Goal: Check status

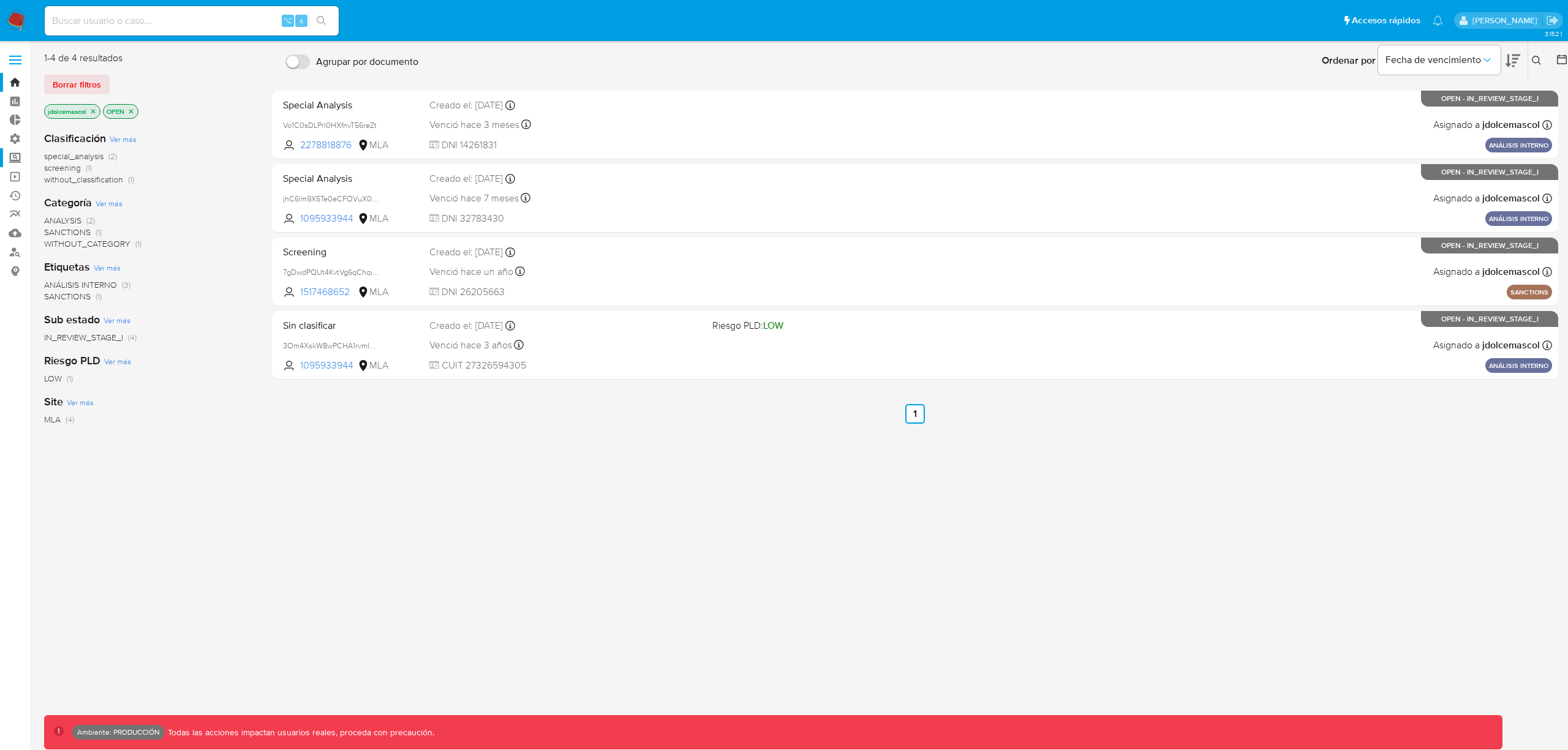
click at [17, 158] on label "Screening" at bounding box center [73, 158] width 146 height 19
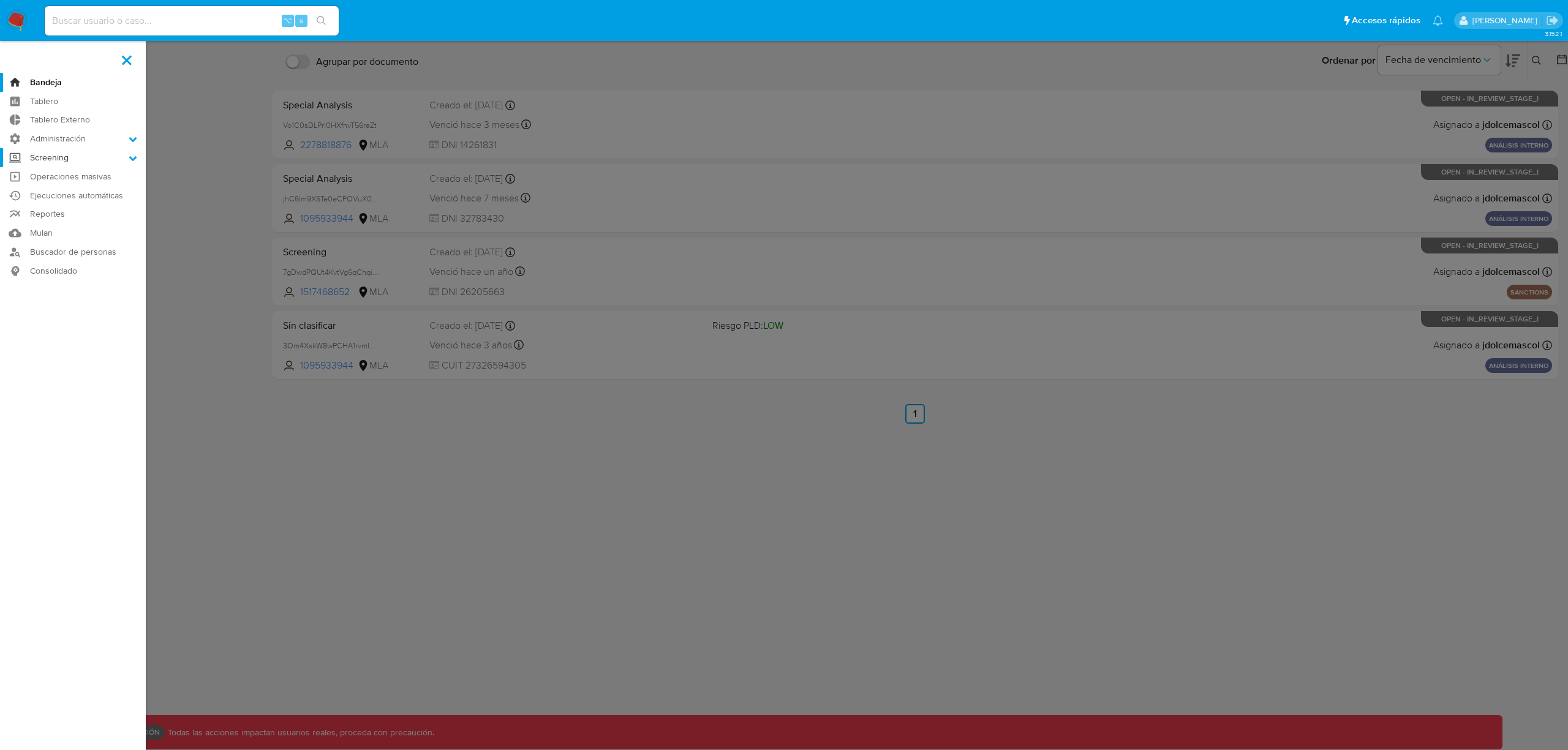
click at [0, 0] on input "Screening" at bounding box center [0, 0] width 0 height 0
drag, startPoint x: 50, startPoint y: 217, endPoint x: 62, endPoint y: 259, distance: 43.7
click at [50, 218] on link "Watchlist" at bounding box center [73, 221] width 146 height 15
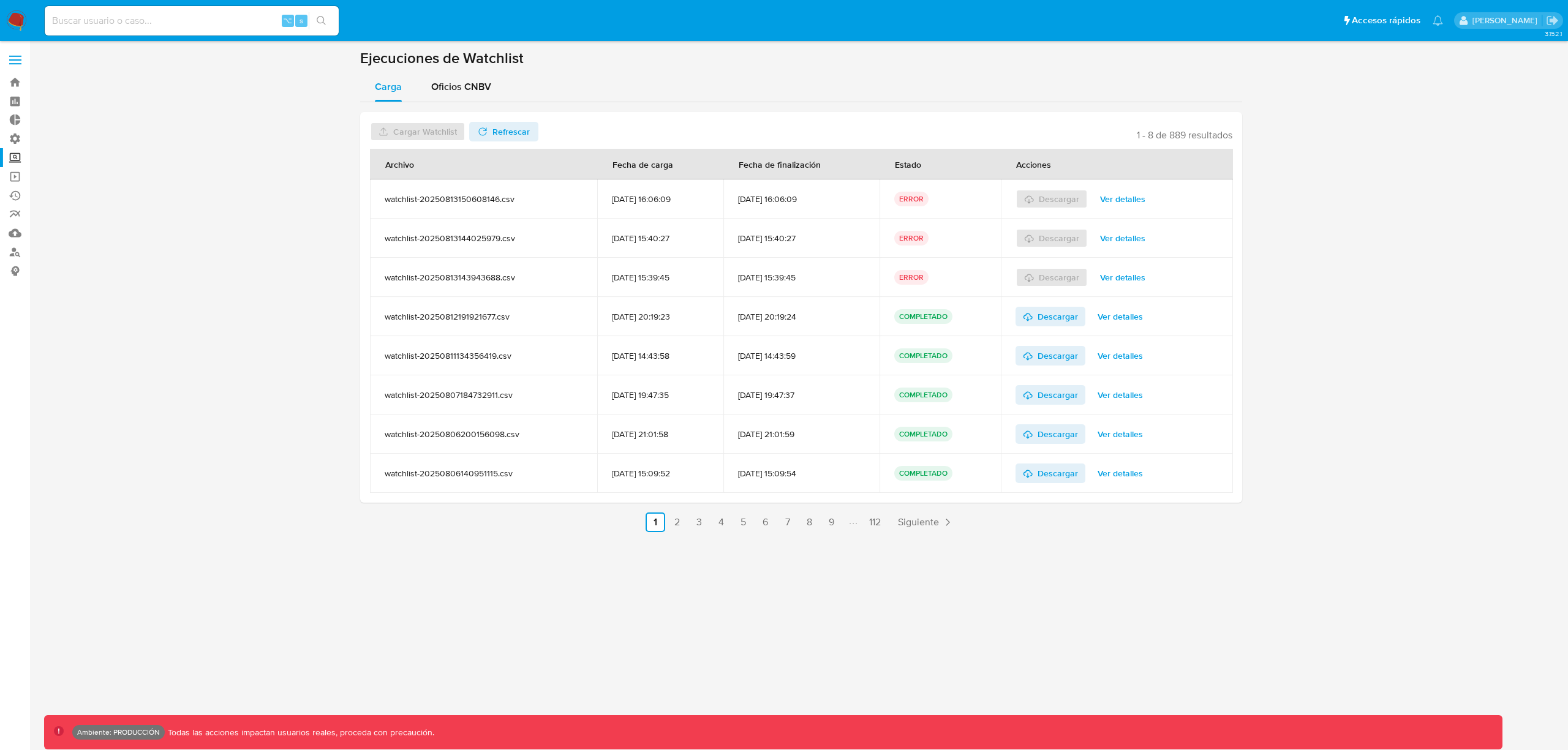
click at [1141, 192] on span "Ver detalles" at bounding box center [1123, 199] width 45 height 17
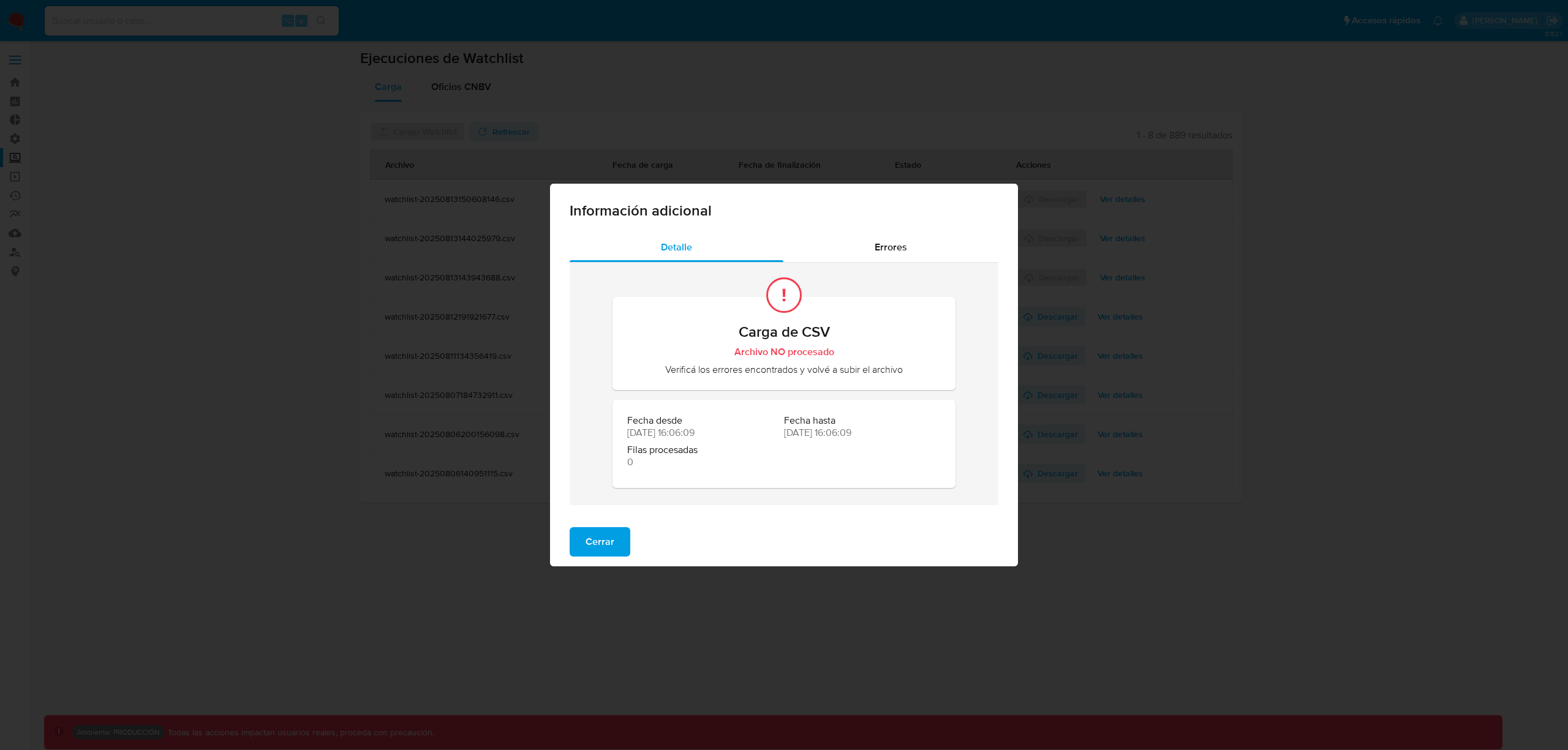
click at [893, 263] on div "Carga de CSV Archivo NO procesado Verificá los errores encontrados y volvé a su…" at bounding box center [784, 384] width 343 height 242
click at [894, 246] on span "Errores" at bounding box center [891, 247] width 32 height 14
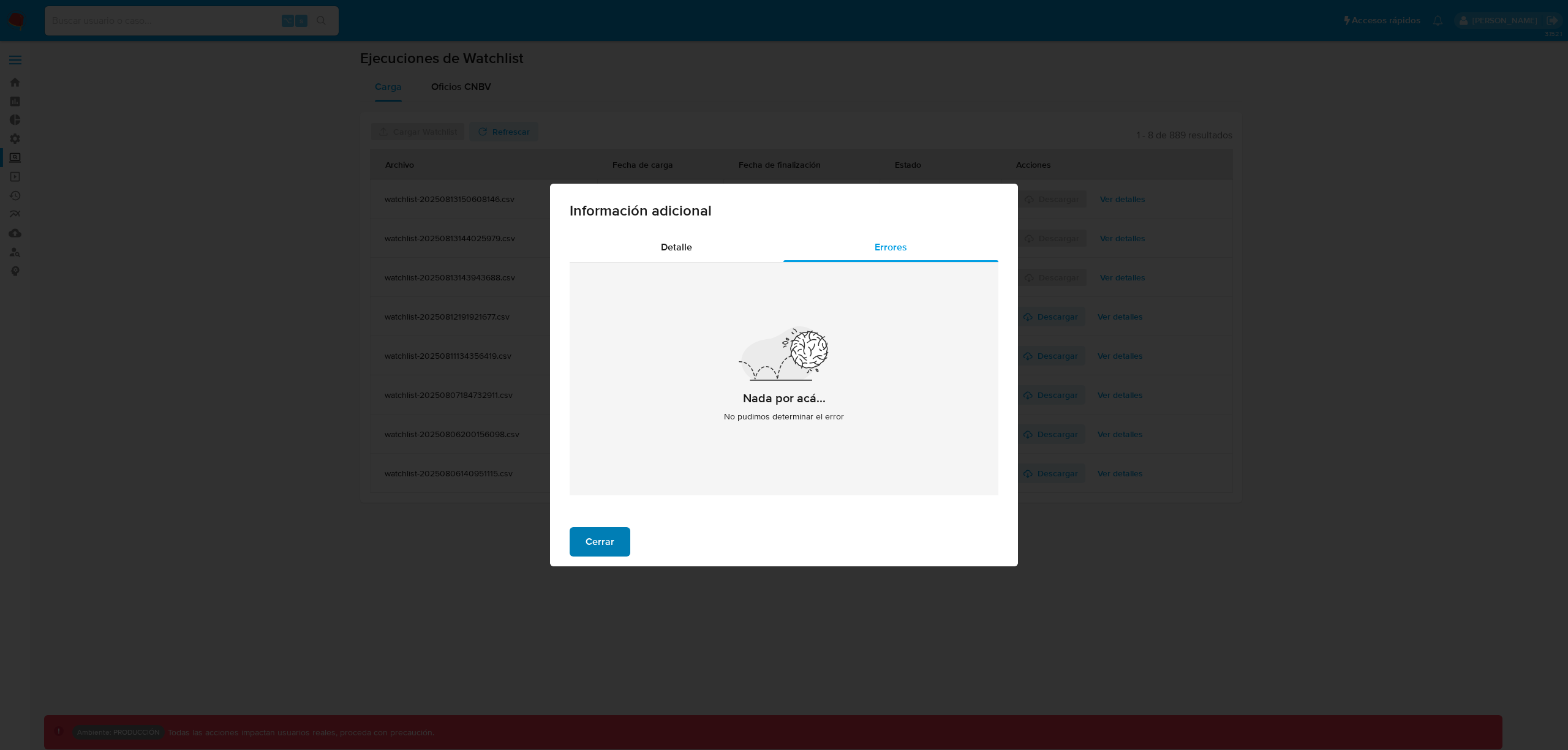
click at [590, 531] on span "Cerrar" at bounding box center [600, 542] width 29 height 27
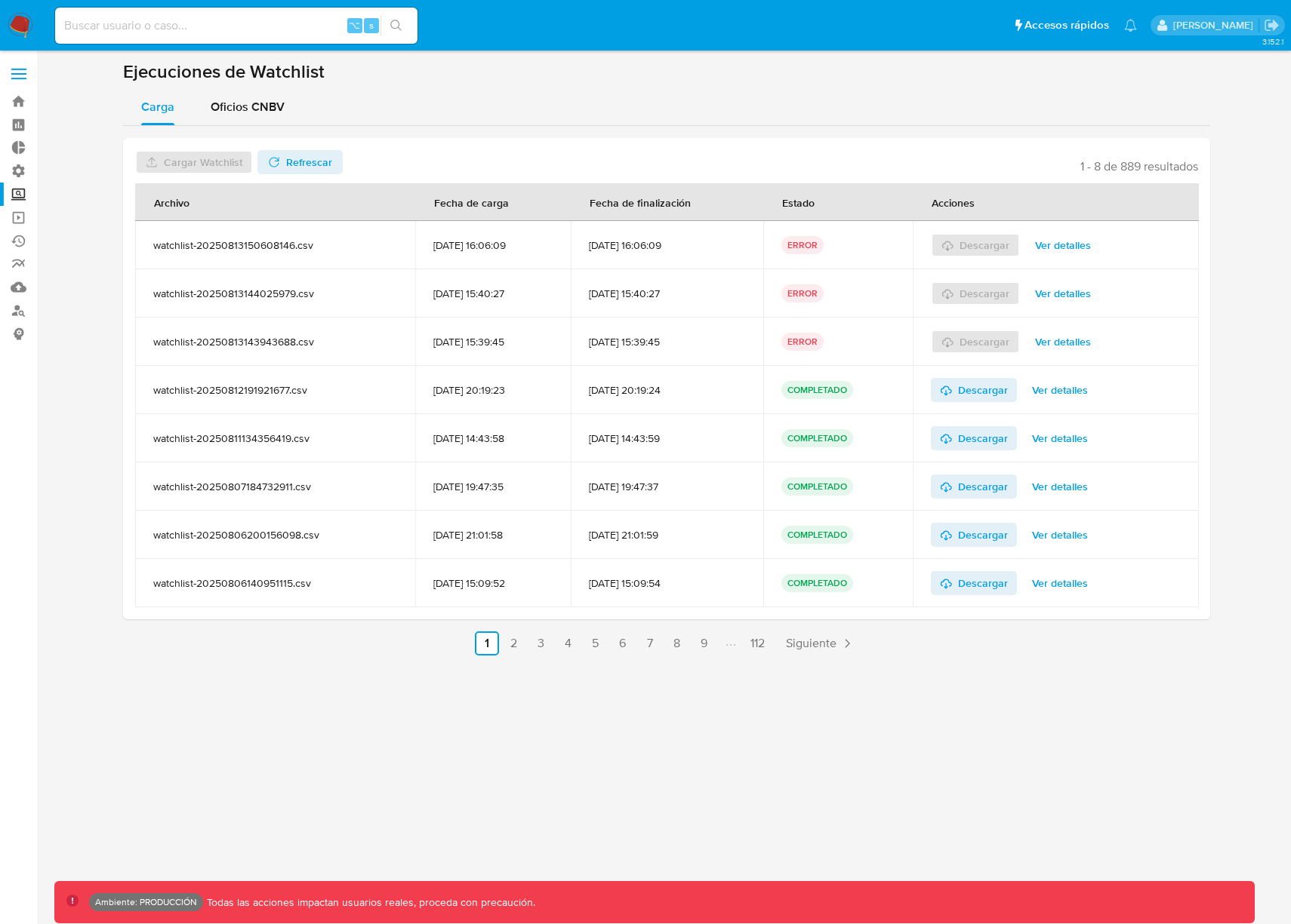
click at [1091, 240] on span "Ver detalles" at bounding box center [1063, 245] width 56 height 21
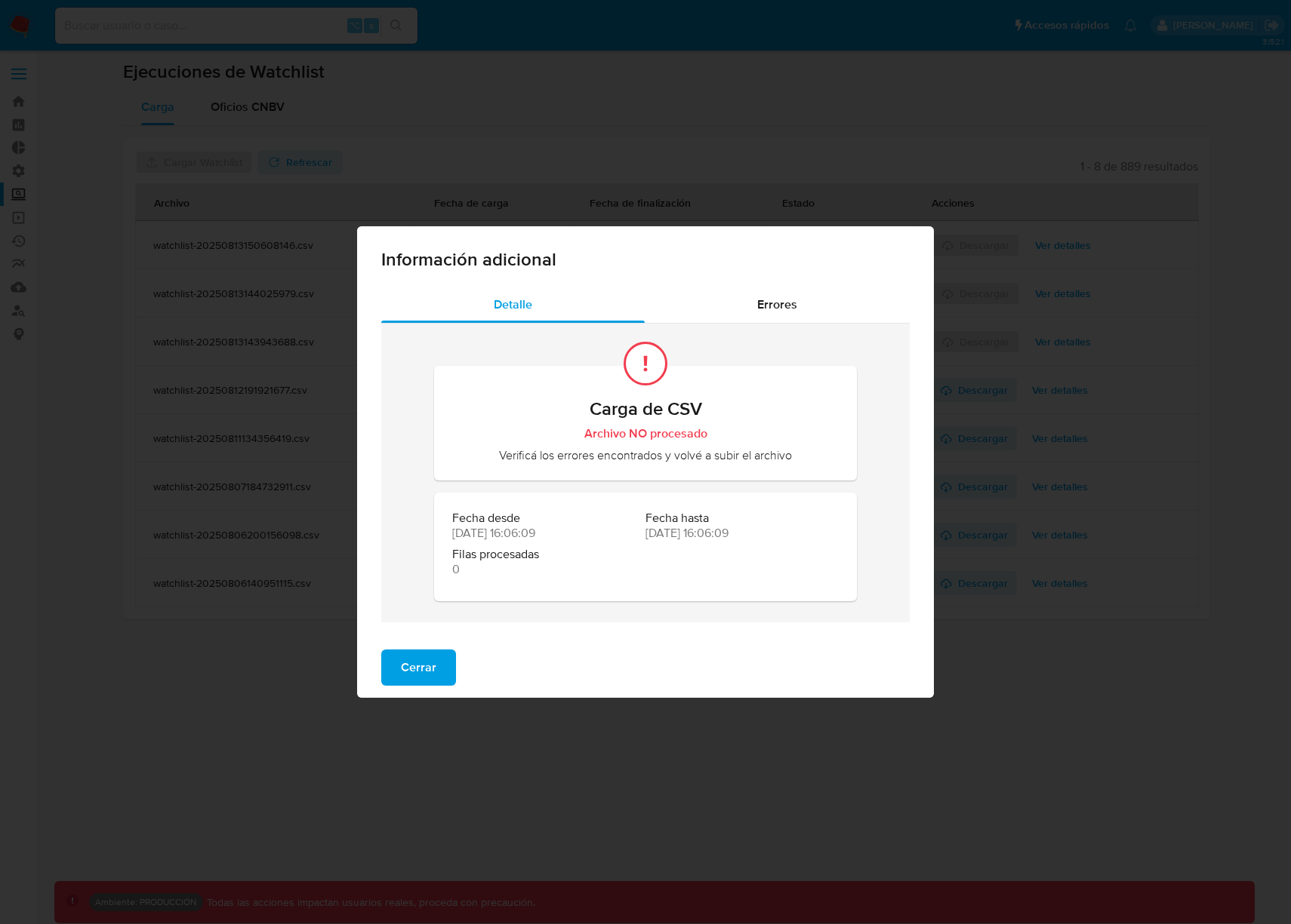
click at [418, 668] on span "Cerrar" at bounding box center [418, 668] width 36 height 33
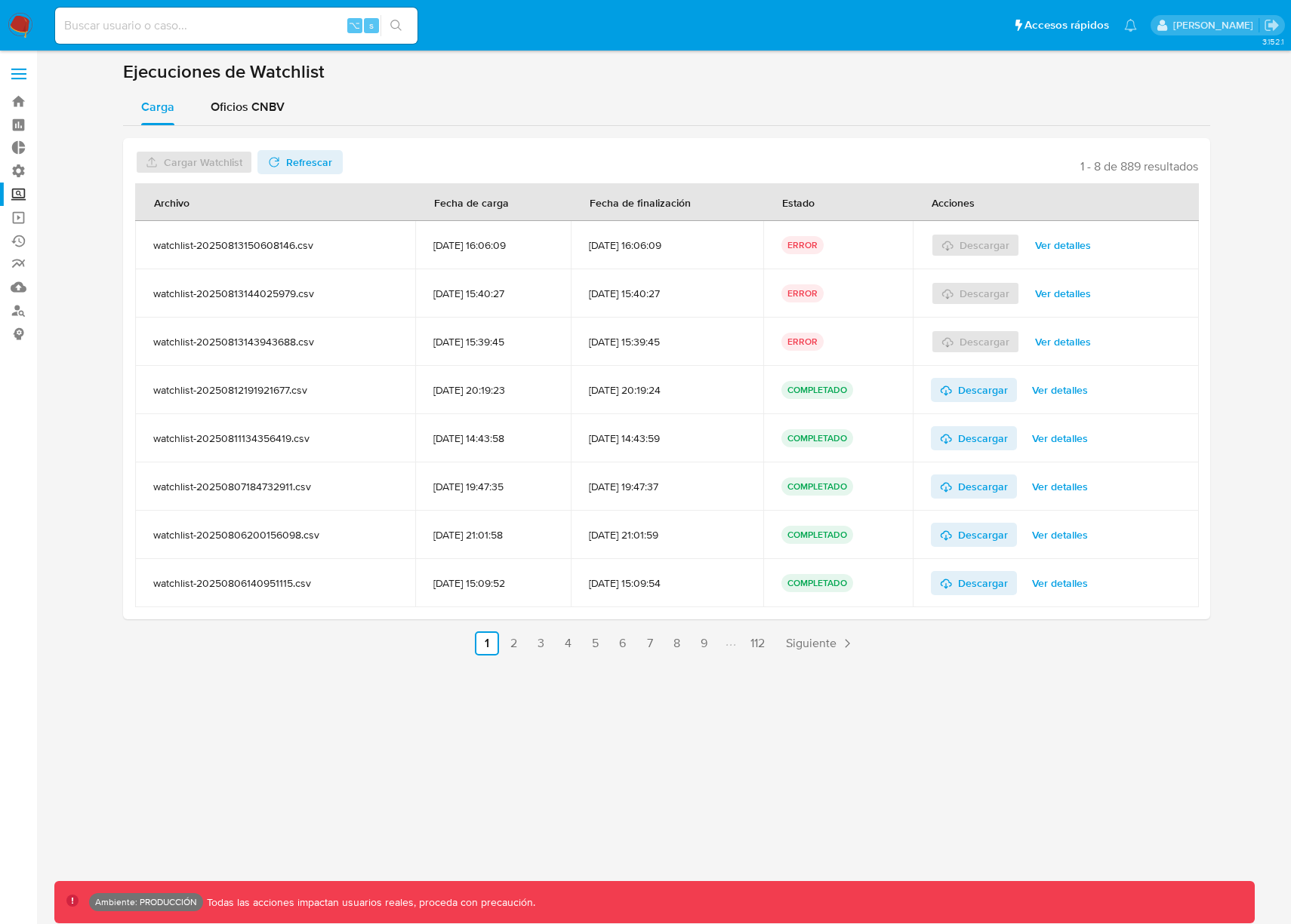
click at [1073, 298] on span "Ver detalles" at bounding box center [1063, 294] width 56 height 21
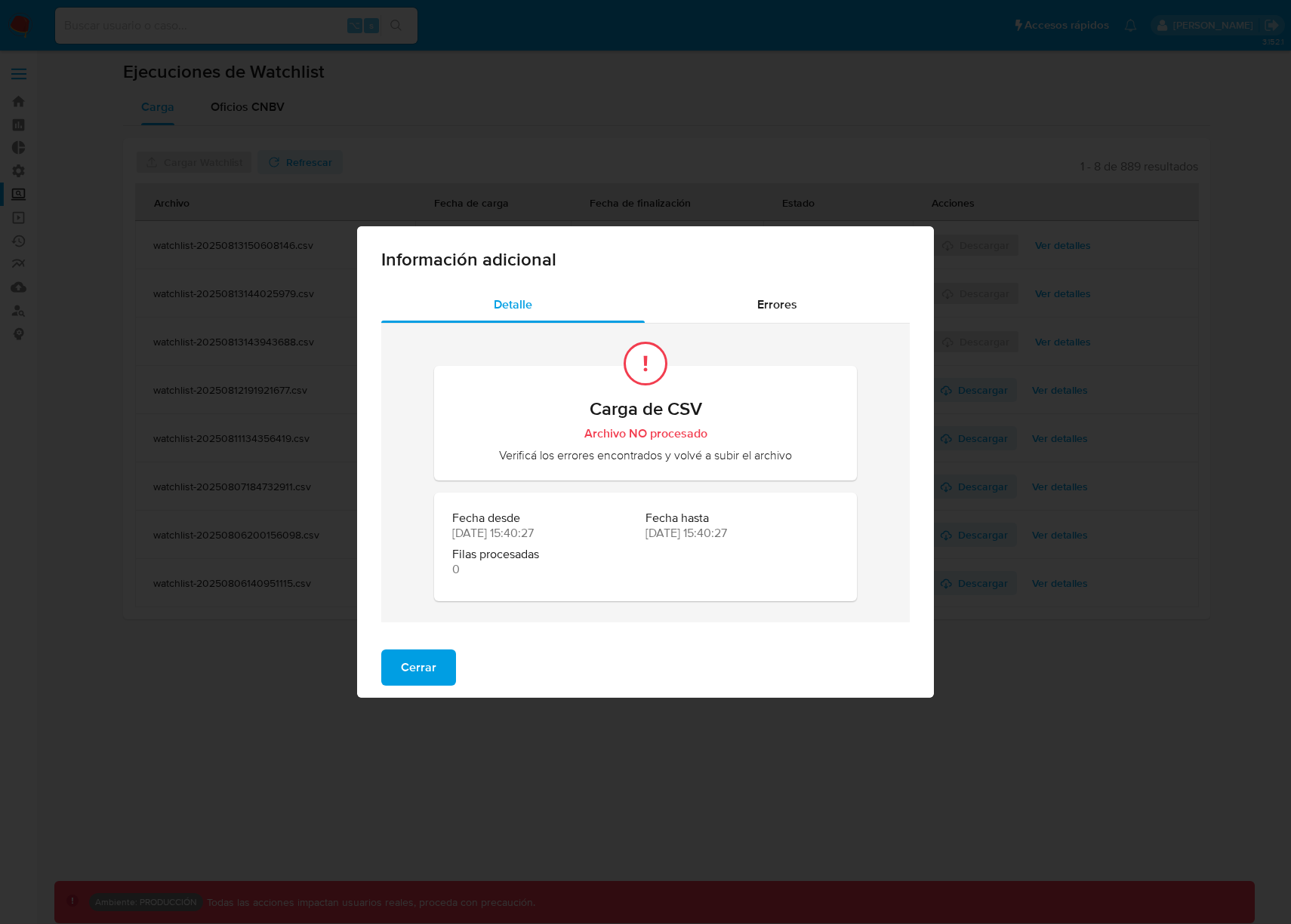
click at [431, 668] on span "Cerrar" at bounding box center [418, 668] width 36 height 33
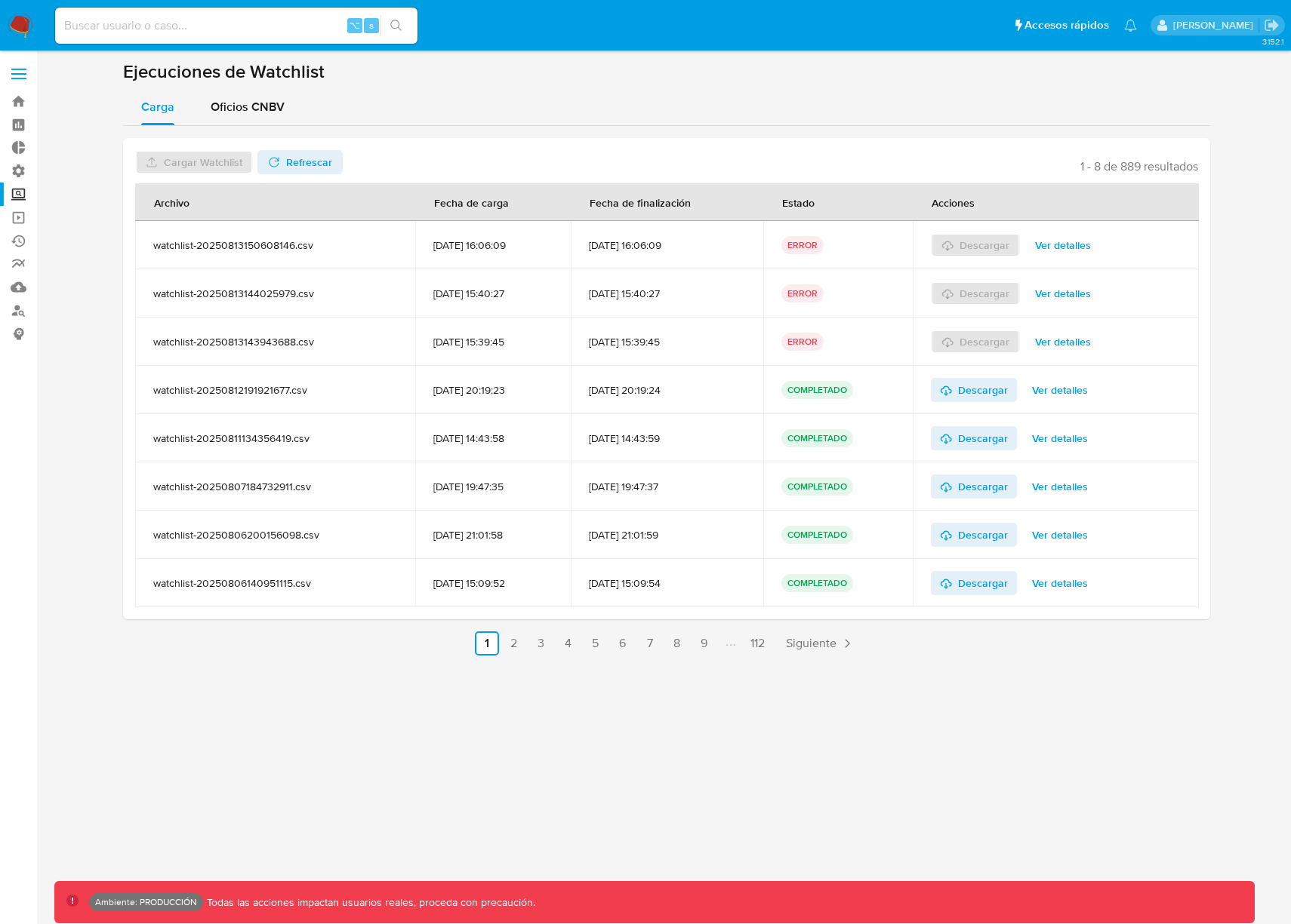
click at [1100, 345] on button "Ver detalles" at bounding box center [1063, 342] width 77 height 24
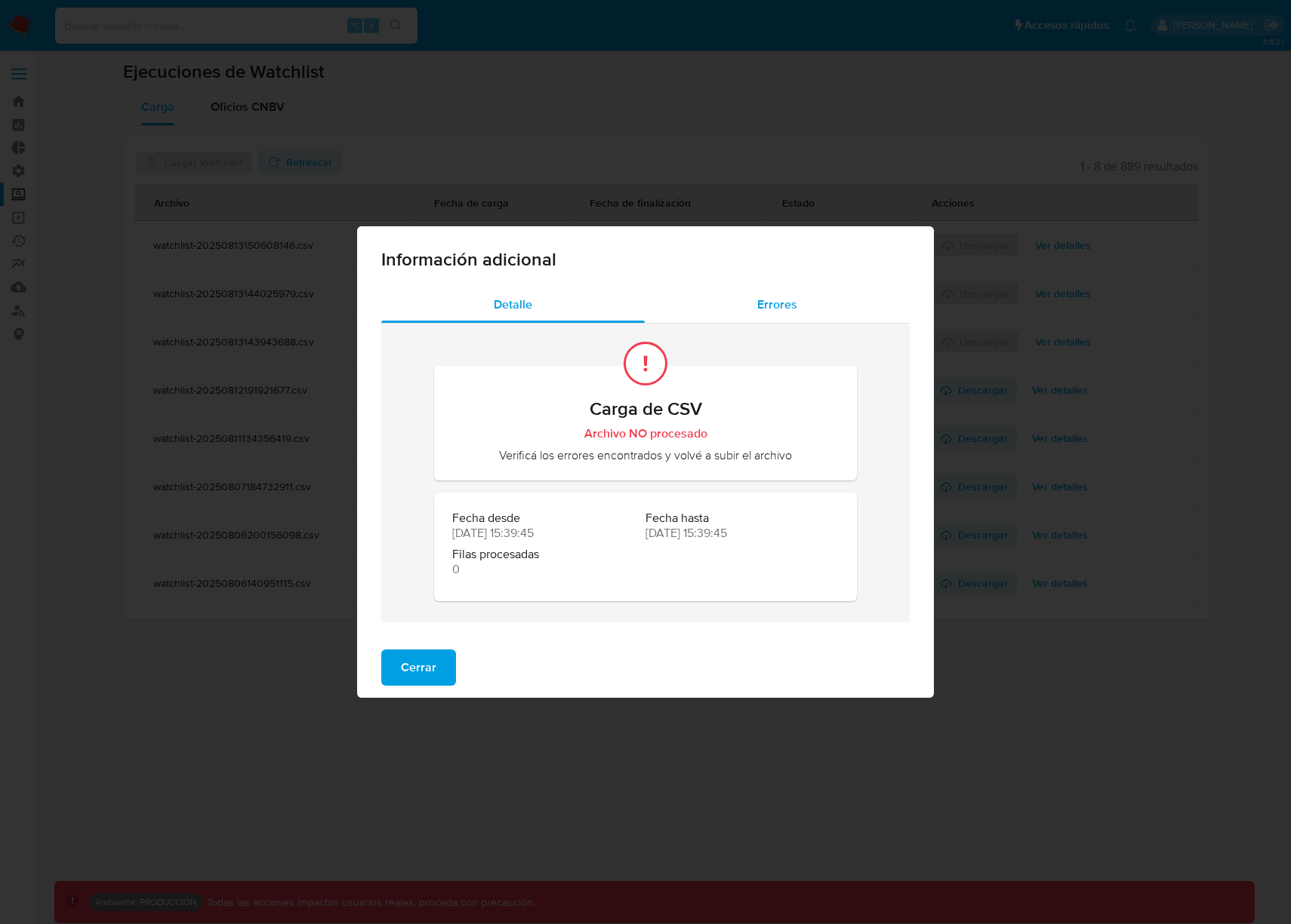
click at [817, 297] on div "Errores" at bounding box center [776, 304] width 265 height 36
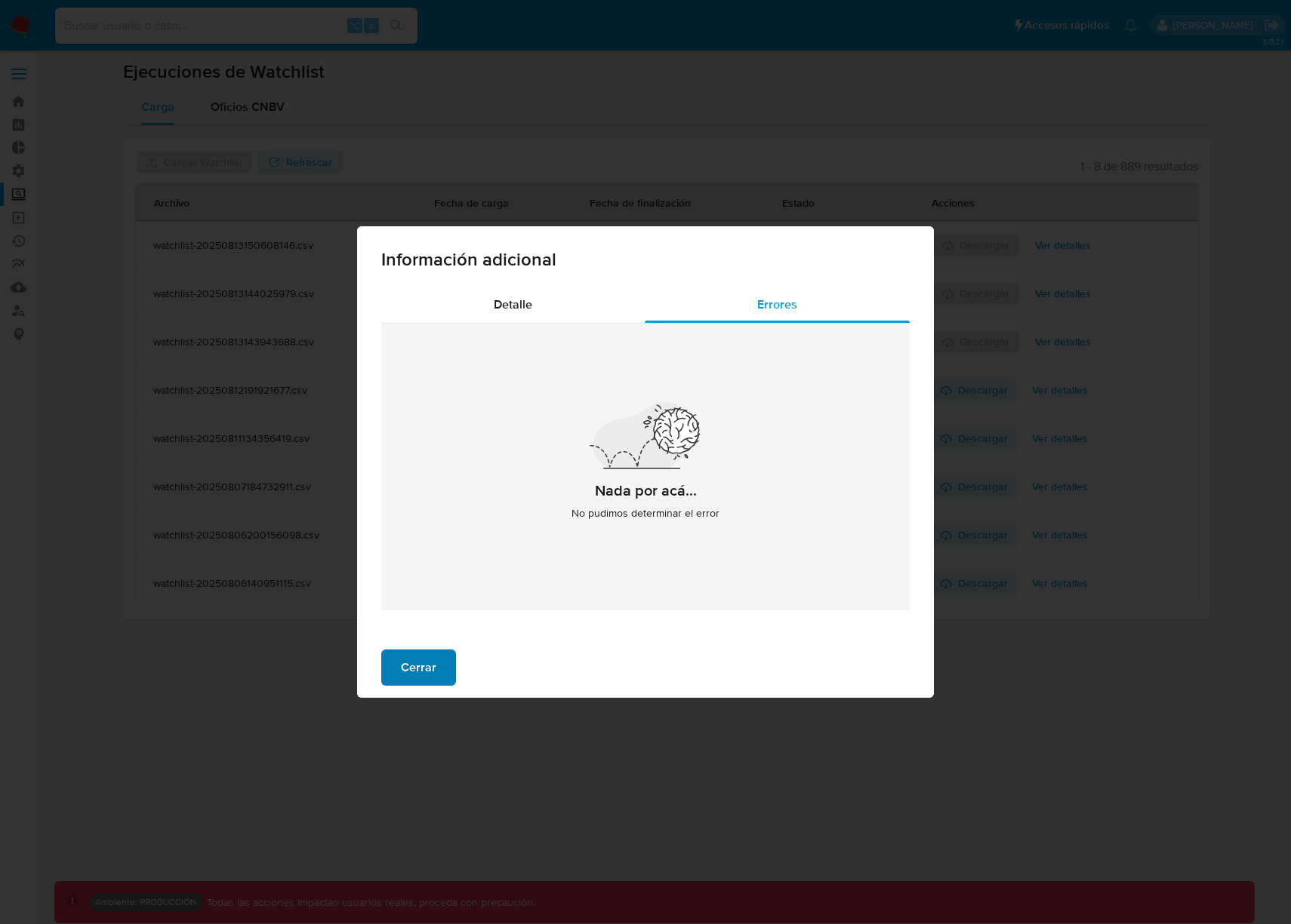
click at [438, 655] on button "Cerrar" at bounding box center [418, 668] width 74 height 36
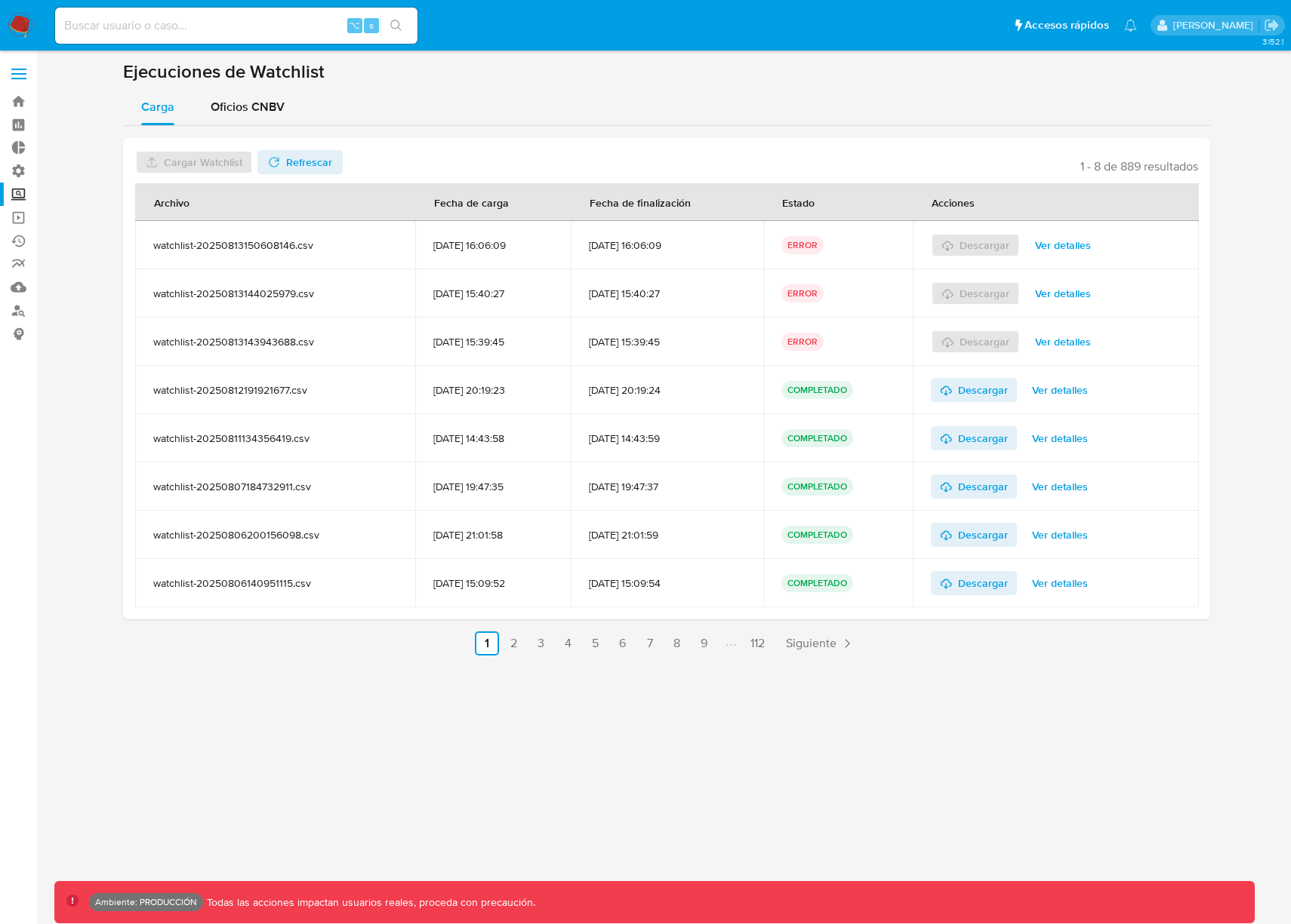
click at [28, 37] on img at bounding box center [20, 26] width 26 height 26
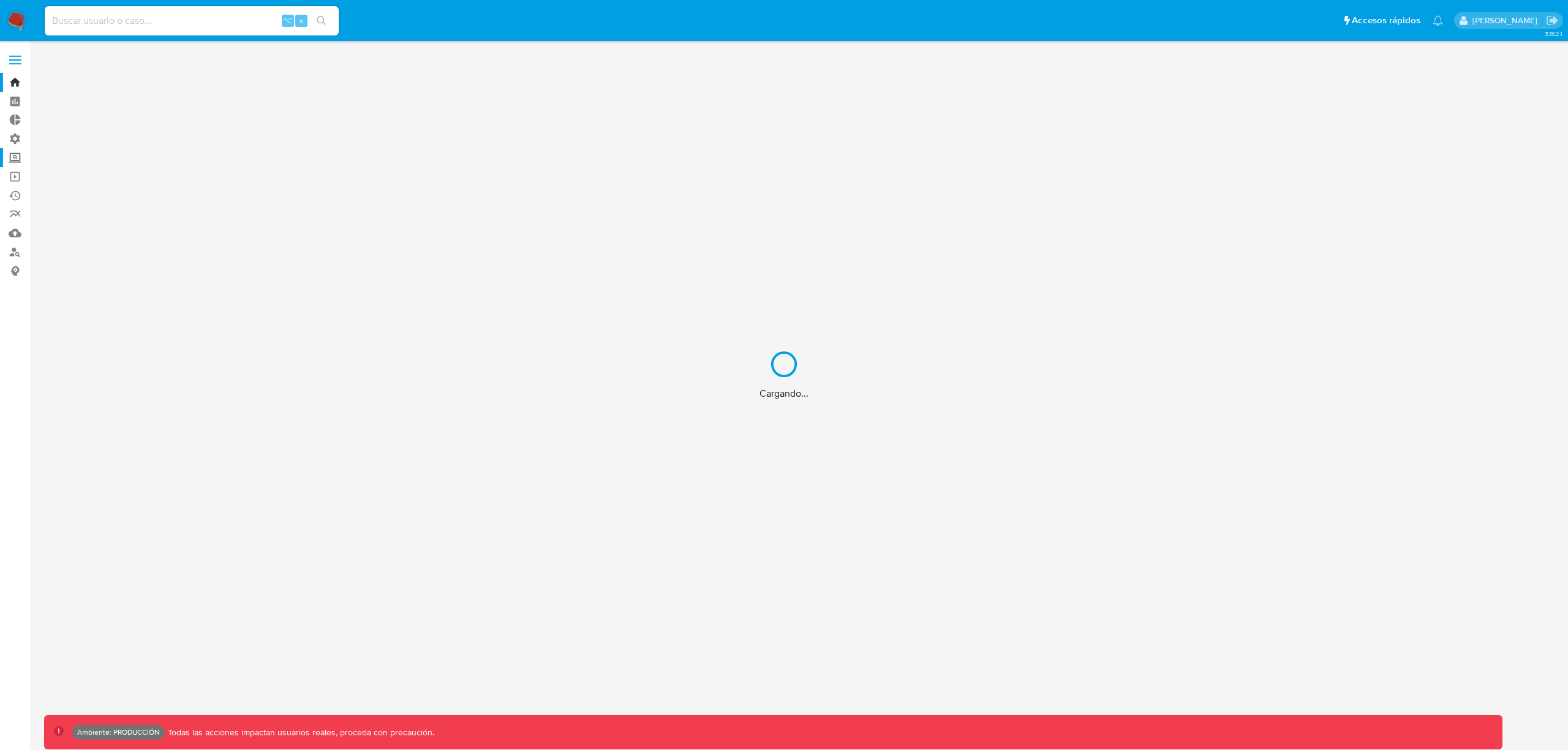
click at [23, 156] on div "Cargando..." at bounding box center [784, 375] width 1568 height 750
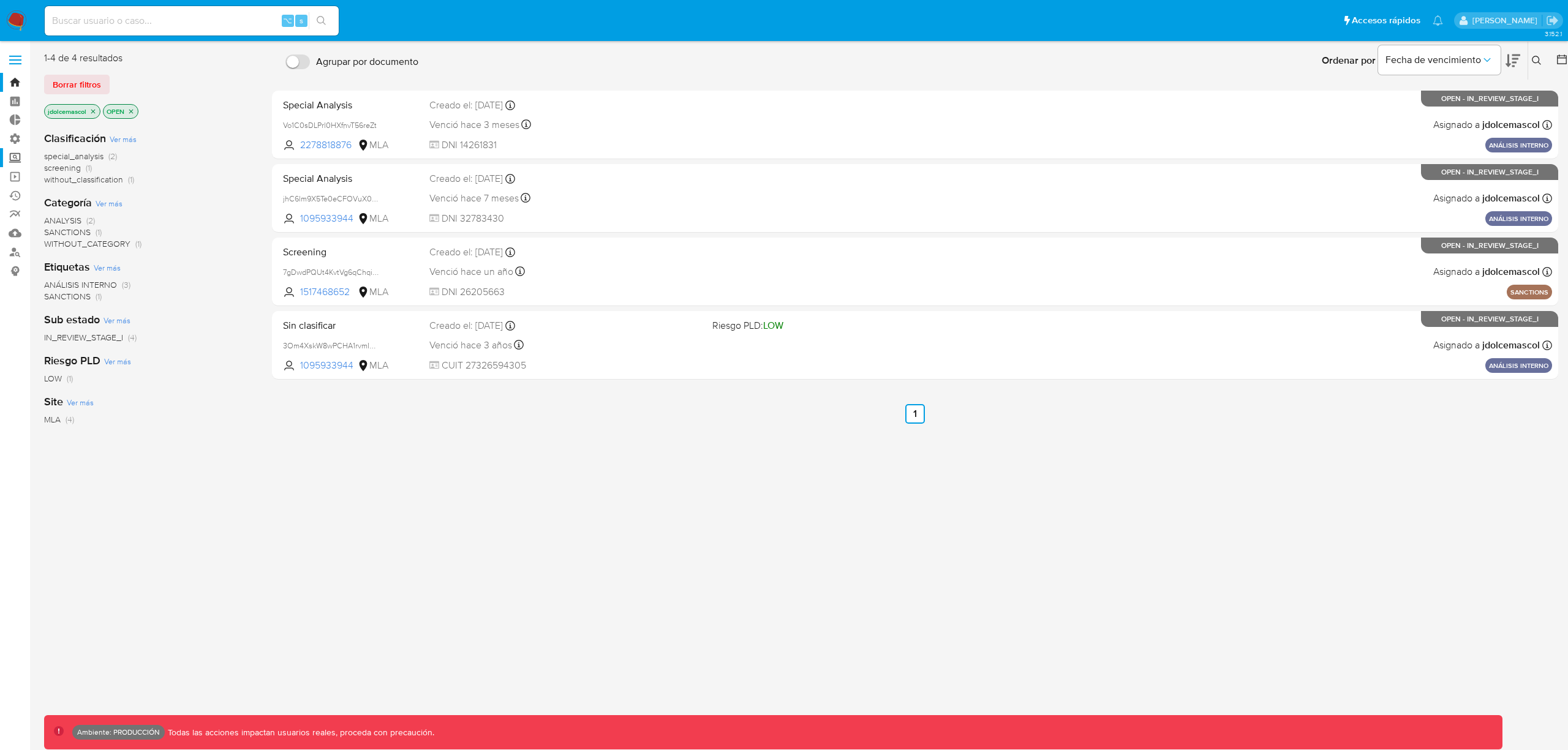
click at [17, 156] on label "Screening" at bounding box center [73, 158] width 146 height 19
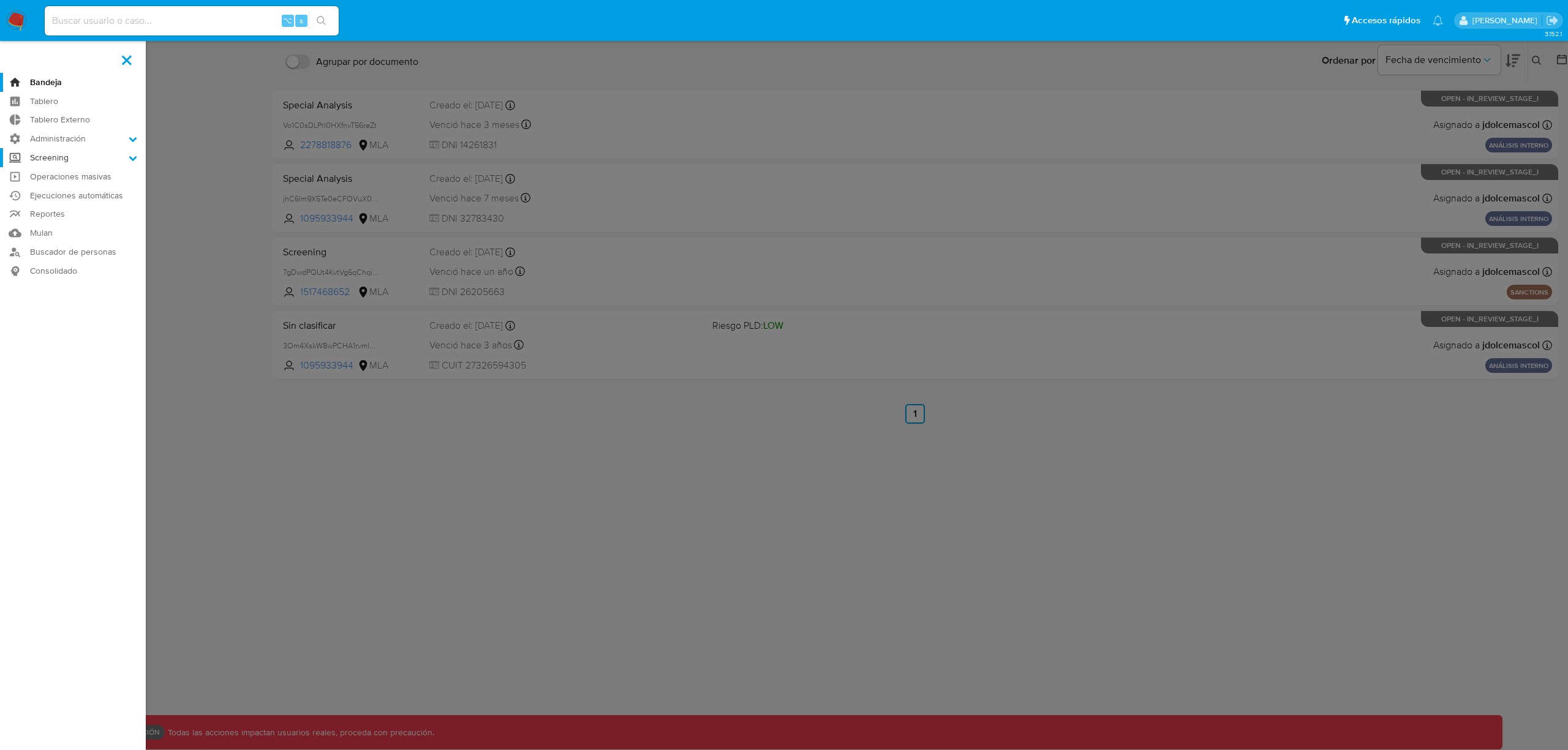
click at [0, 0] on input "Screening" at bounding box center [0, 0] width 0 height 0
click at [64, 223] on link "Watchlist" at bounding box center [73, 221] width 146 height 15
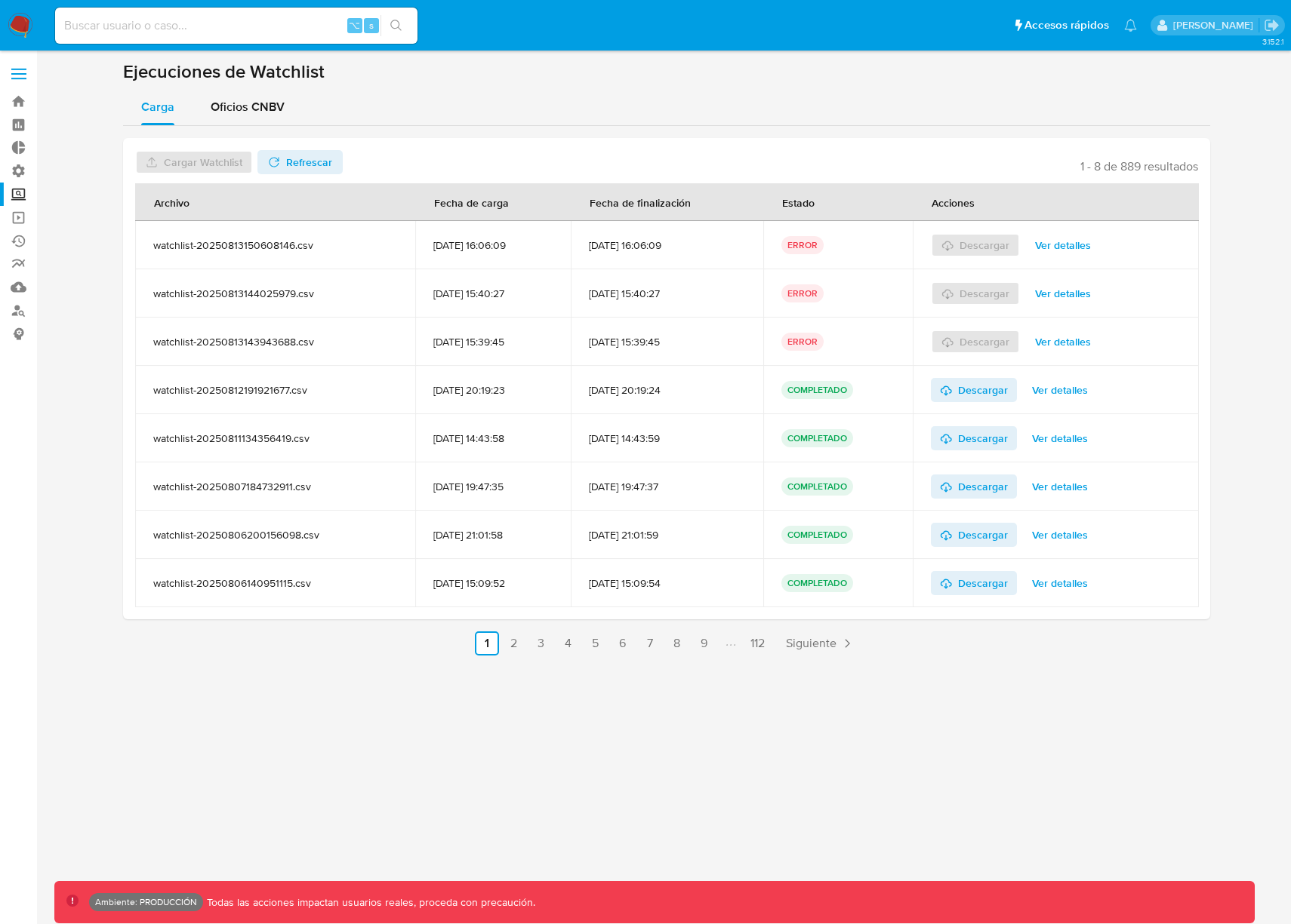
click at [1091, 243] on span "Ver detalles" at bounding box center [1063, 245] width 56 height 21
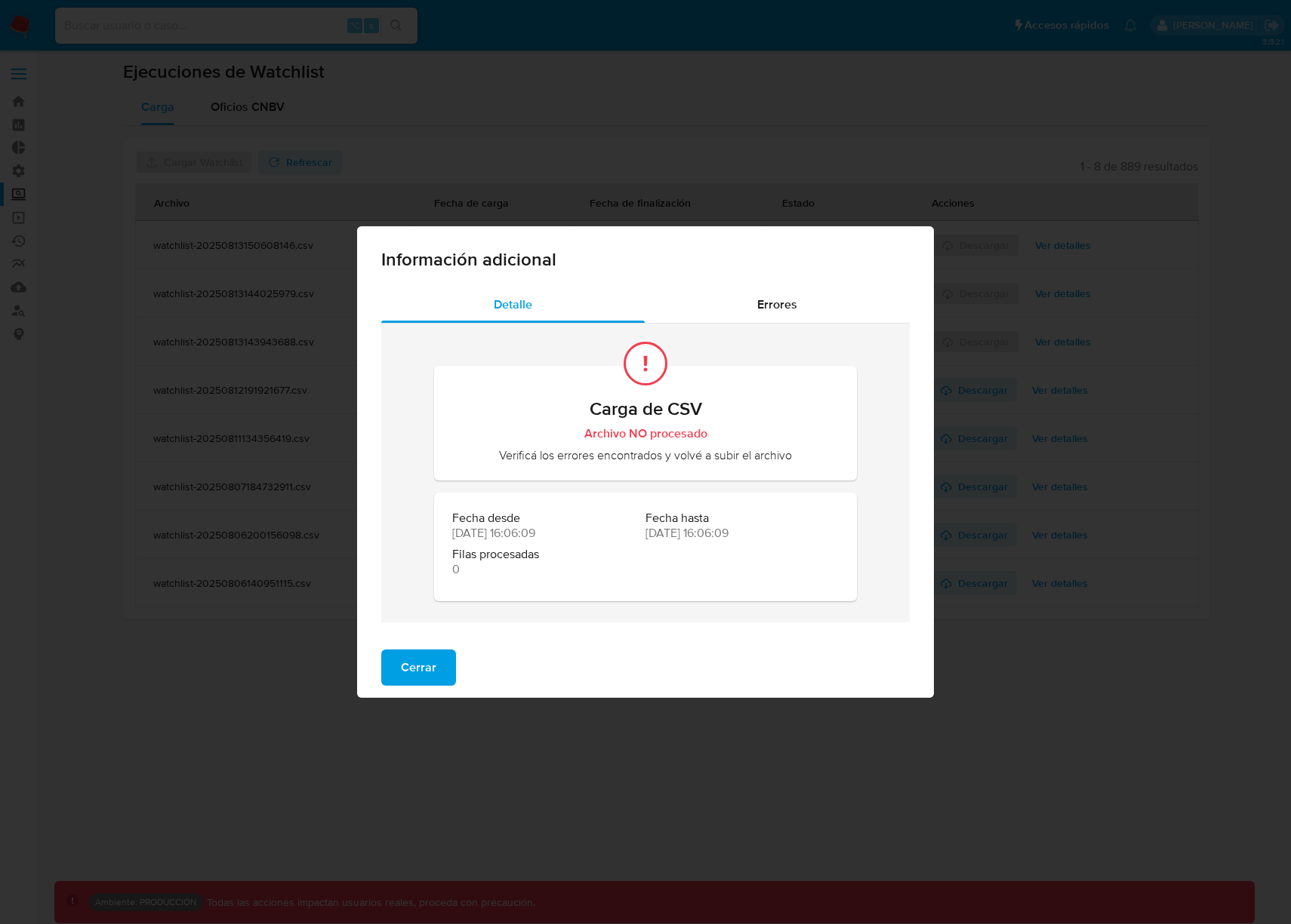
drag, startPoint x: 1128, startPoint y: 514, endPoint x: 1099, endPoint y: 529, distance: 32.6
click at [1128, 514] on div "Información adicional Detalle Errores Carga de CSV Archivo NO procesado Verific…" at bounding box center [645, 462] width 1291 height 924
click at [420, 667] on span "Cerrar" at bounding box center [418, 668] width 36 height 33
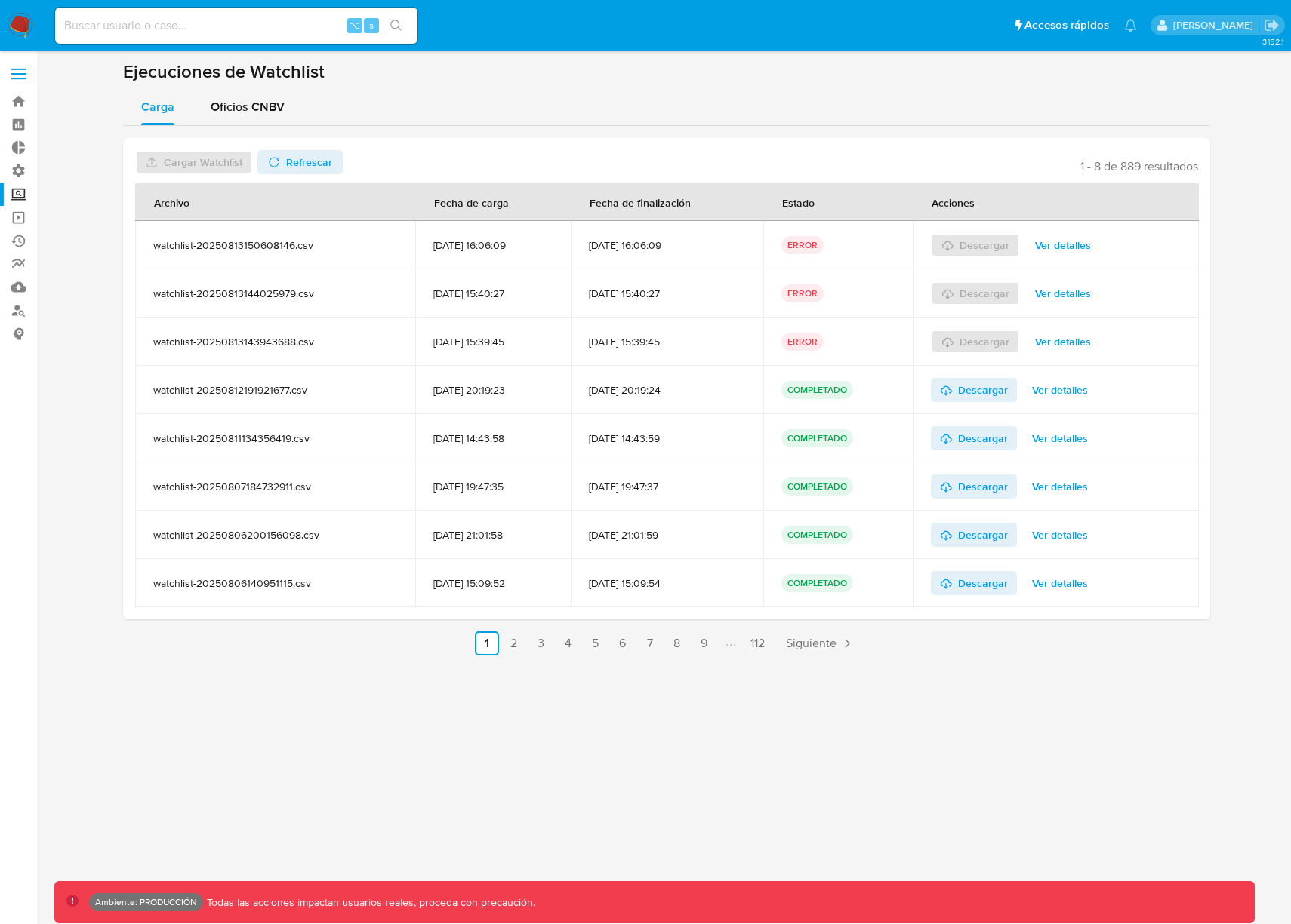
click at [1089, 293] on span "Ver detalles" at bounding box center [1063, 294] width 56 height 21
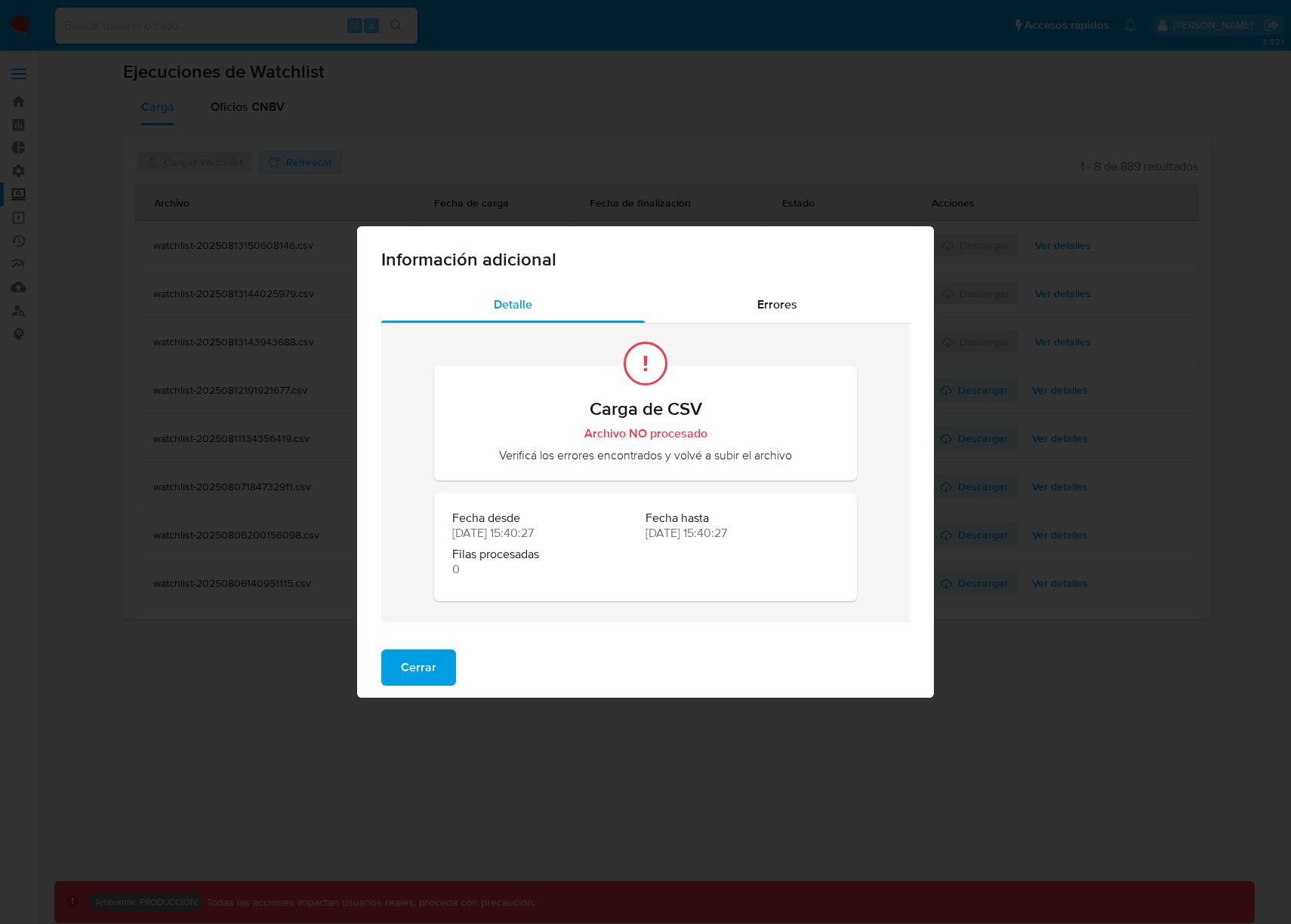
drag, startPoint x: 444, startPoint y: 677, endPoint x: 716, endPoint y: 581, distance: 288.4
click at [443, 676] on button "Cerrar" at bounding box center [418, 668] width 74 height 36
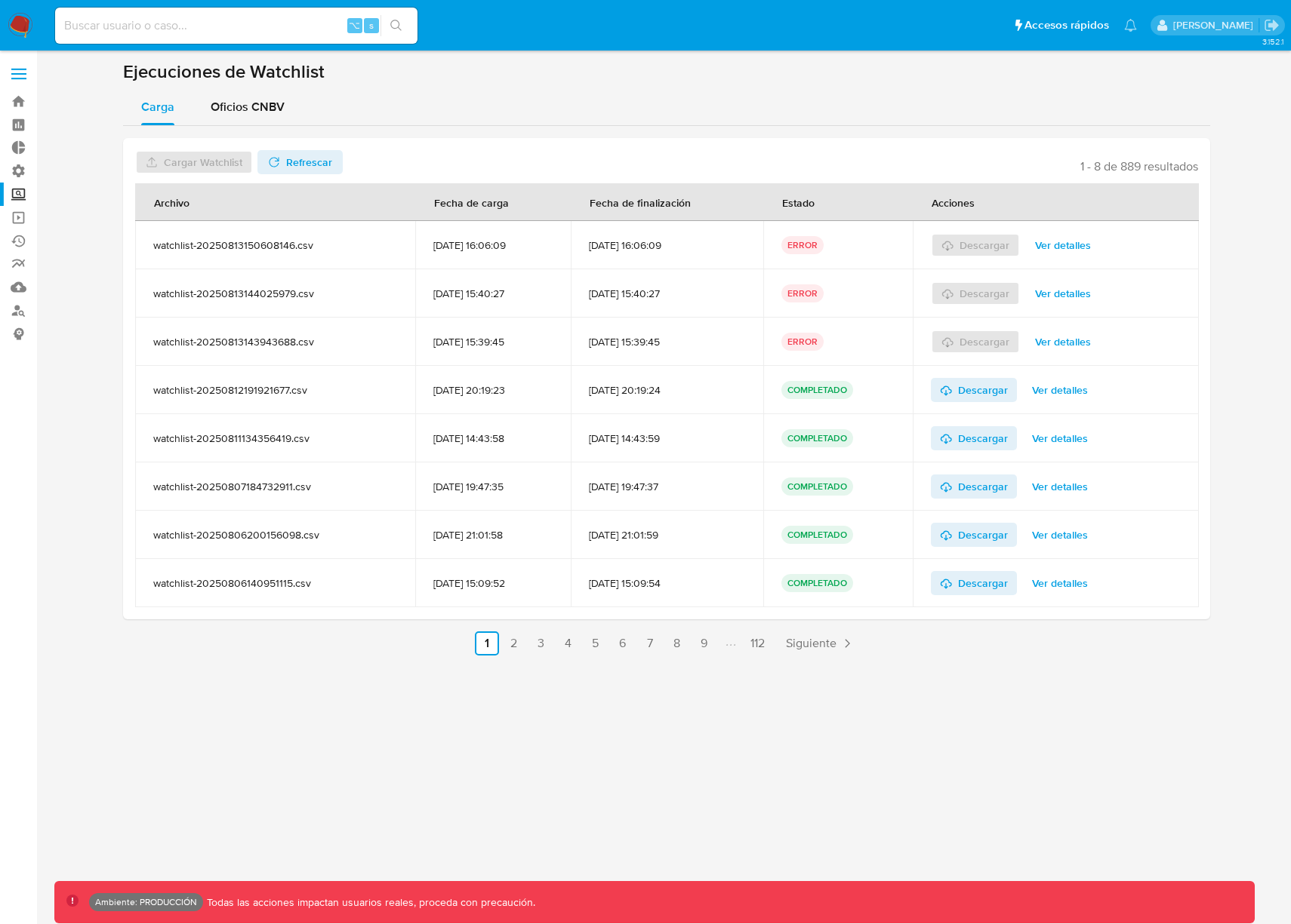
click at [1081, 344] on span "Ver detalles" at bounding box center [1063, 341] width 56 height 21
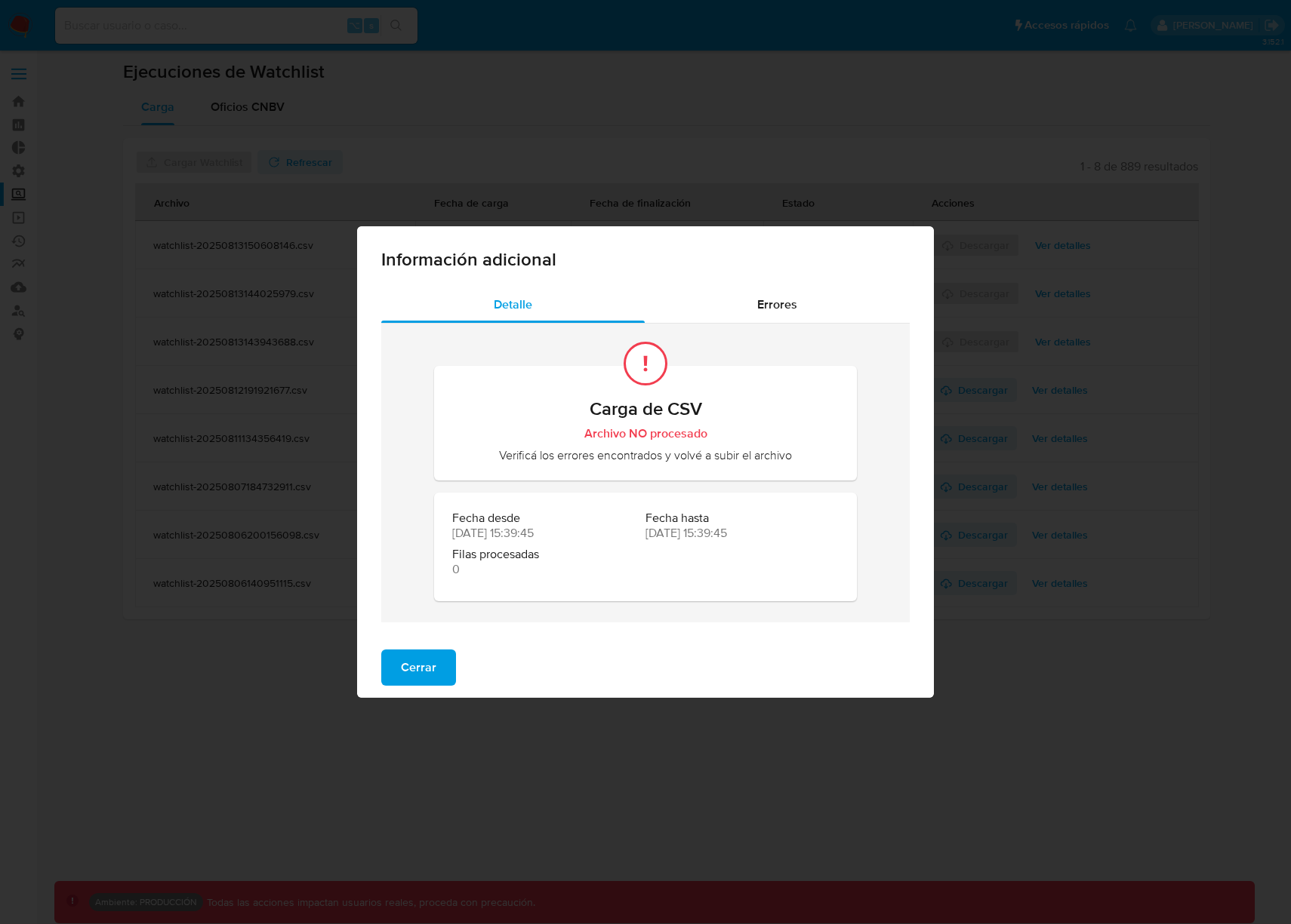
click at [417, 680] on span "Cerrar" at bounding box center [418, 668] width 36 height 33
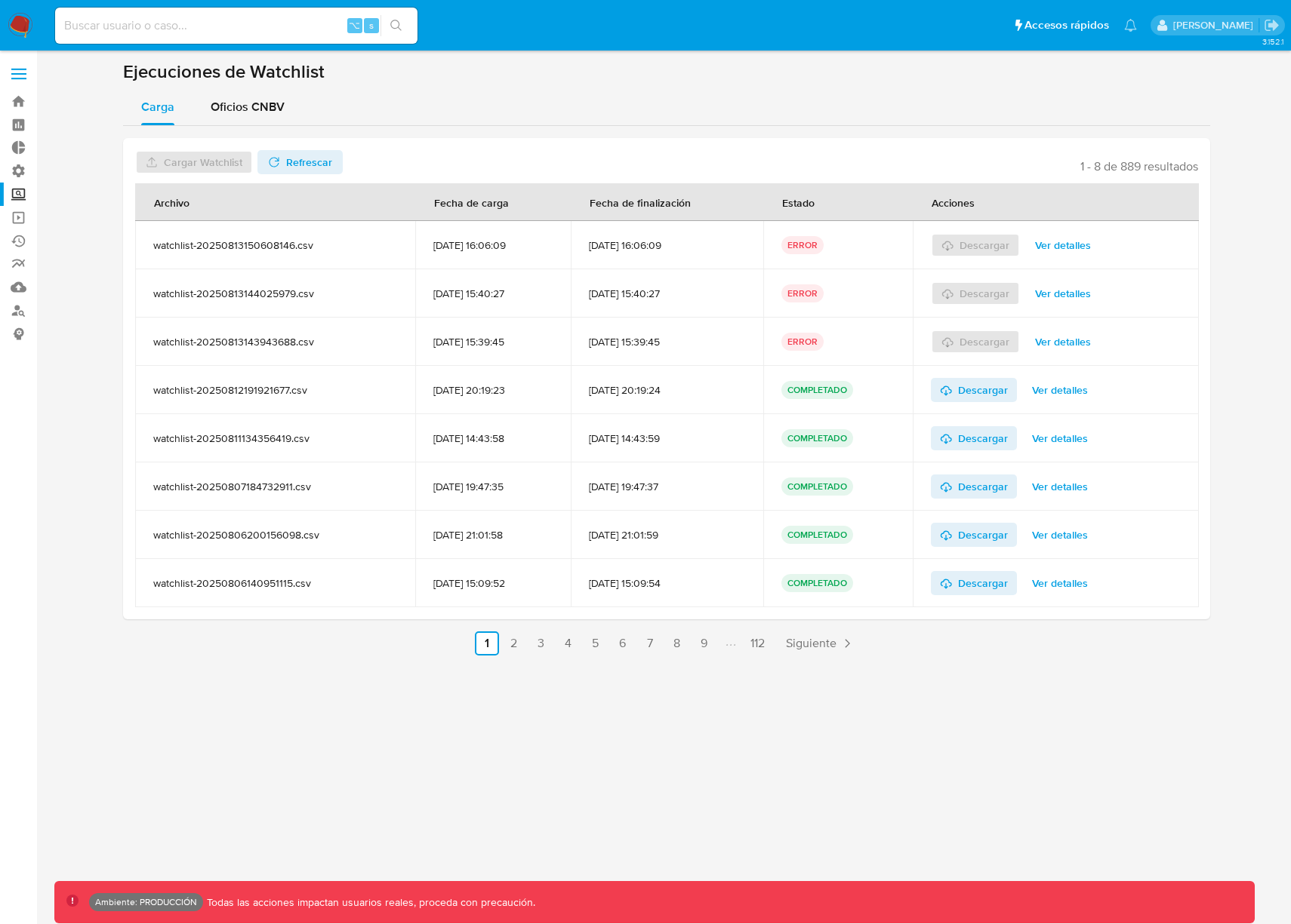
click at [1081, 299] on span "Ver detalles" at bounding box center [1063, 294] width 56 height 21
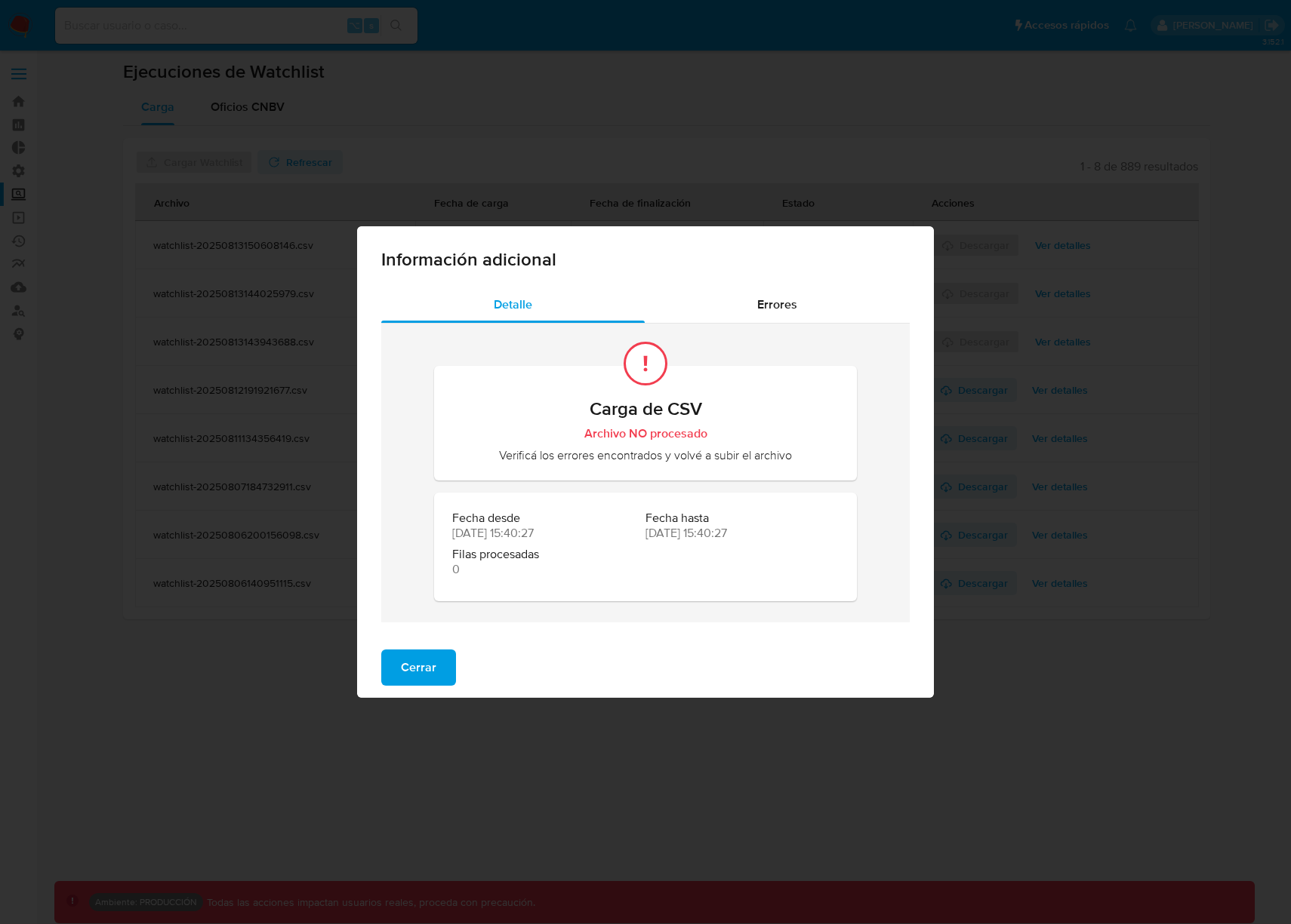
click at [435, 642] on div "Cerrar" at bounding box center [645, 668] width 577 height 61
click at [444, 669] on button "Cerrar" at bounding box center [418, 668] width 74 height 36
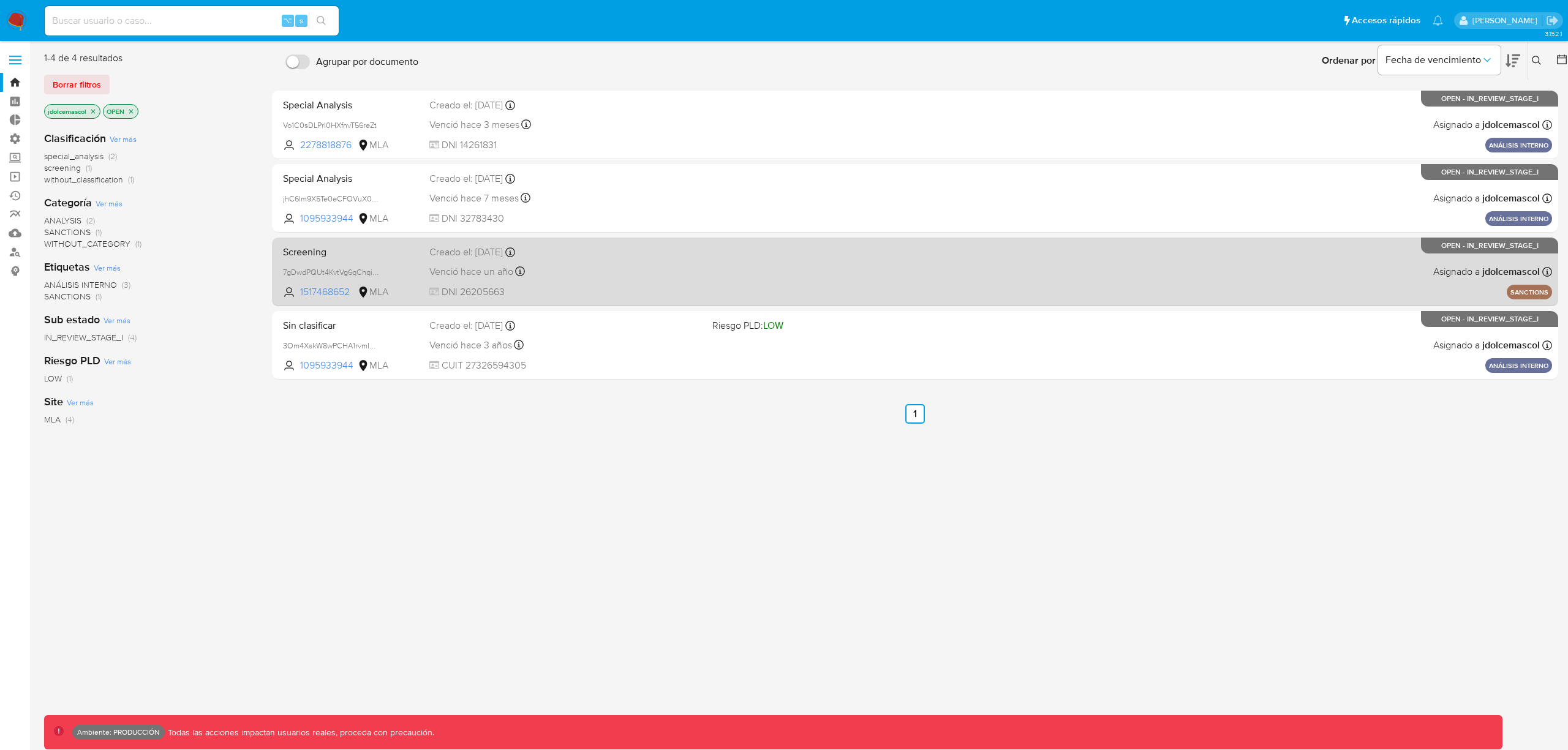
click at [807, 292] on div "Screening 7gDwdPQUt4KvtVg6qChqiWKa 1517468652 MLA Creado el: 10/05/2024 Creado …" at bounding box center [915, 272] width 1274 height 62
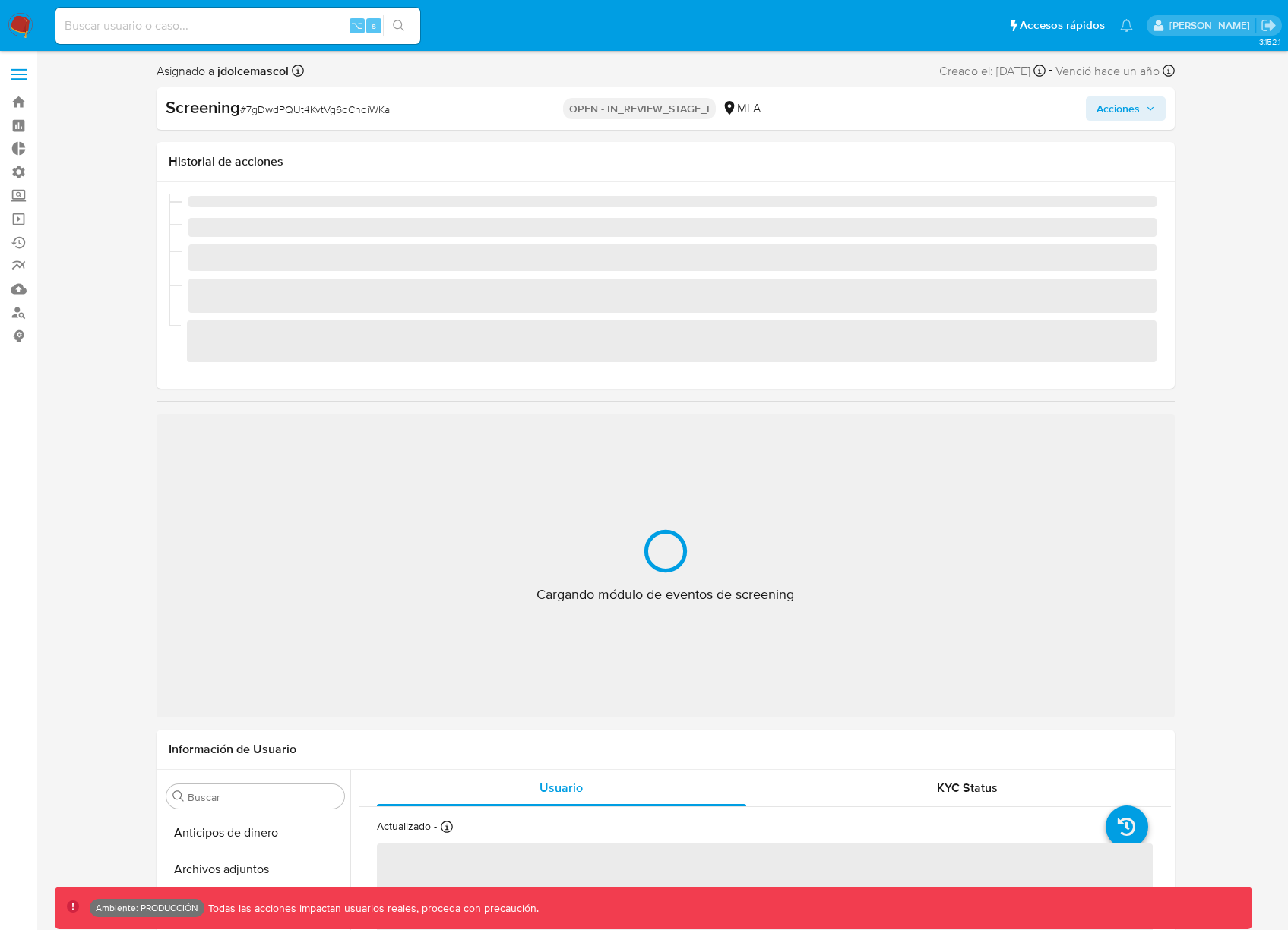
scroll to position [678, 0]
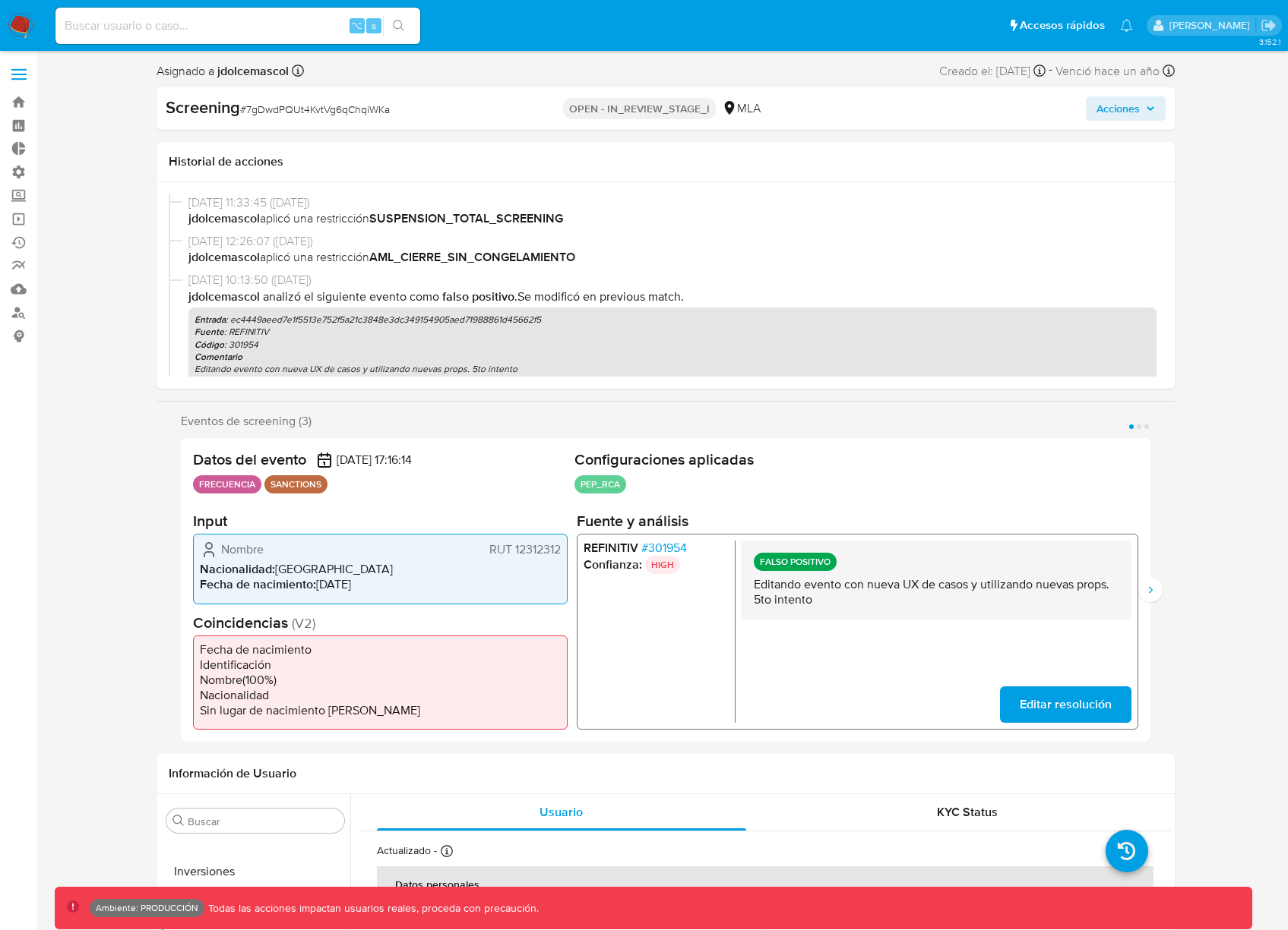
select select "10"
